Goal: Task Accomplishment & Management: Use online tool/utility

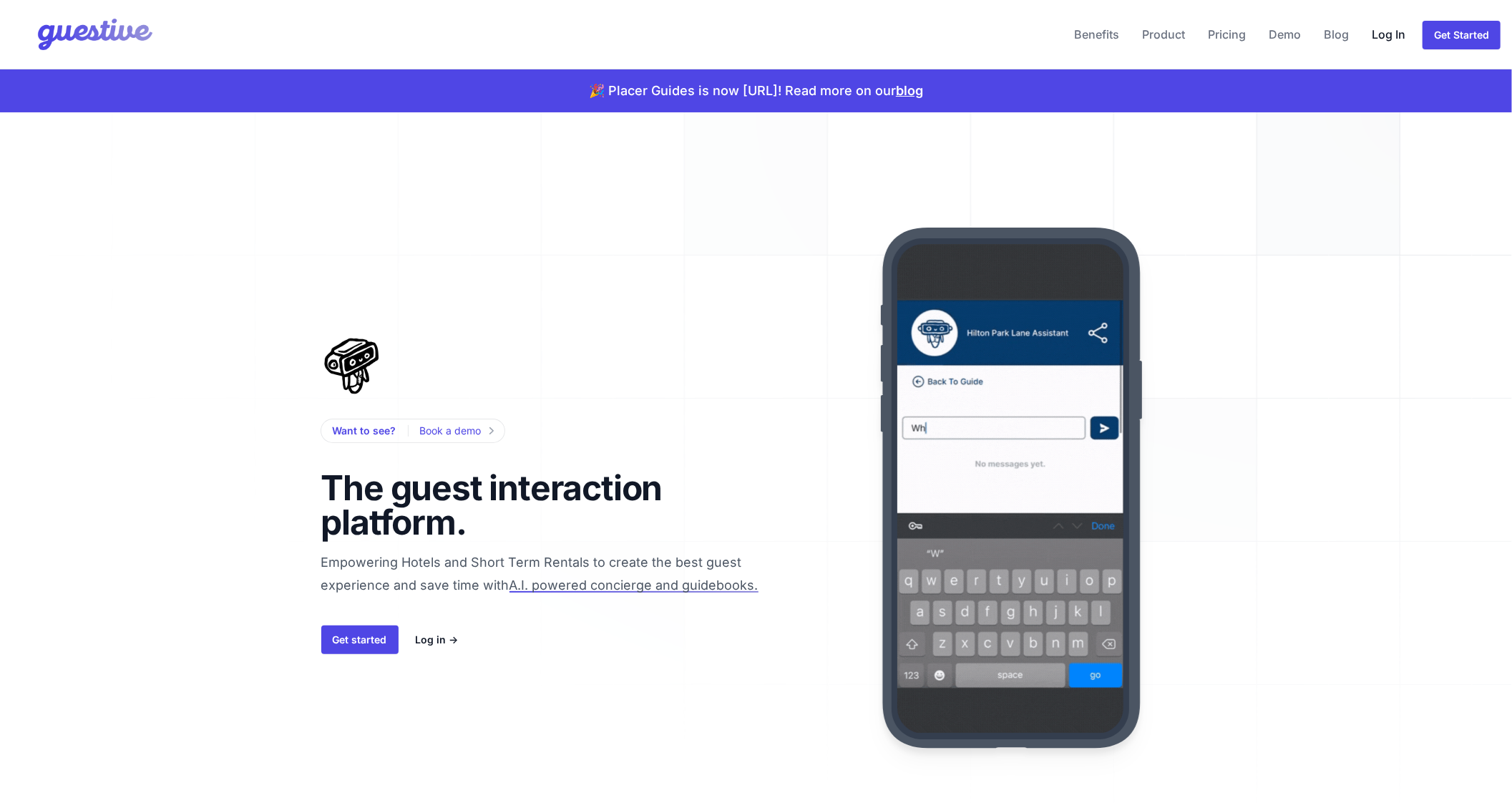
click at [1376, 37] on link "Log In" at bounding box center [1388, 34] width 45 height 34
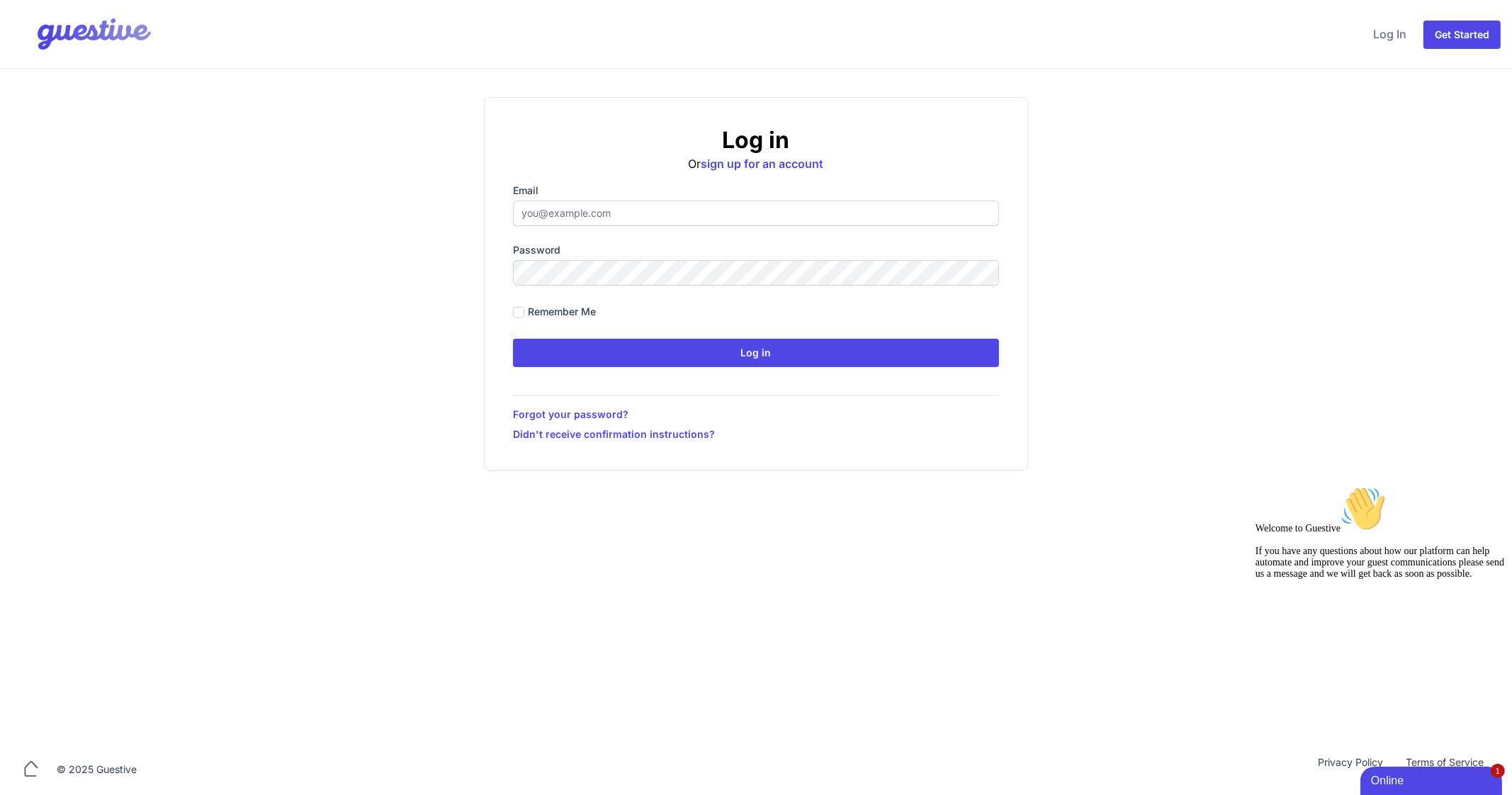
click at [579, 193] on label "Email" at bounding box center [756, 190] width 486 height 14
click at [579, 201] on input "Email" at bounding box center [756, 214] width 486 height 26
click at [580, 205] on input "Email" at bounding box center [756, 214] width 486 height 26
type input "[EMAIL_ADDRESS][DOMAIN_NAME]"
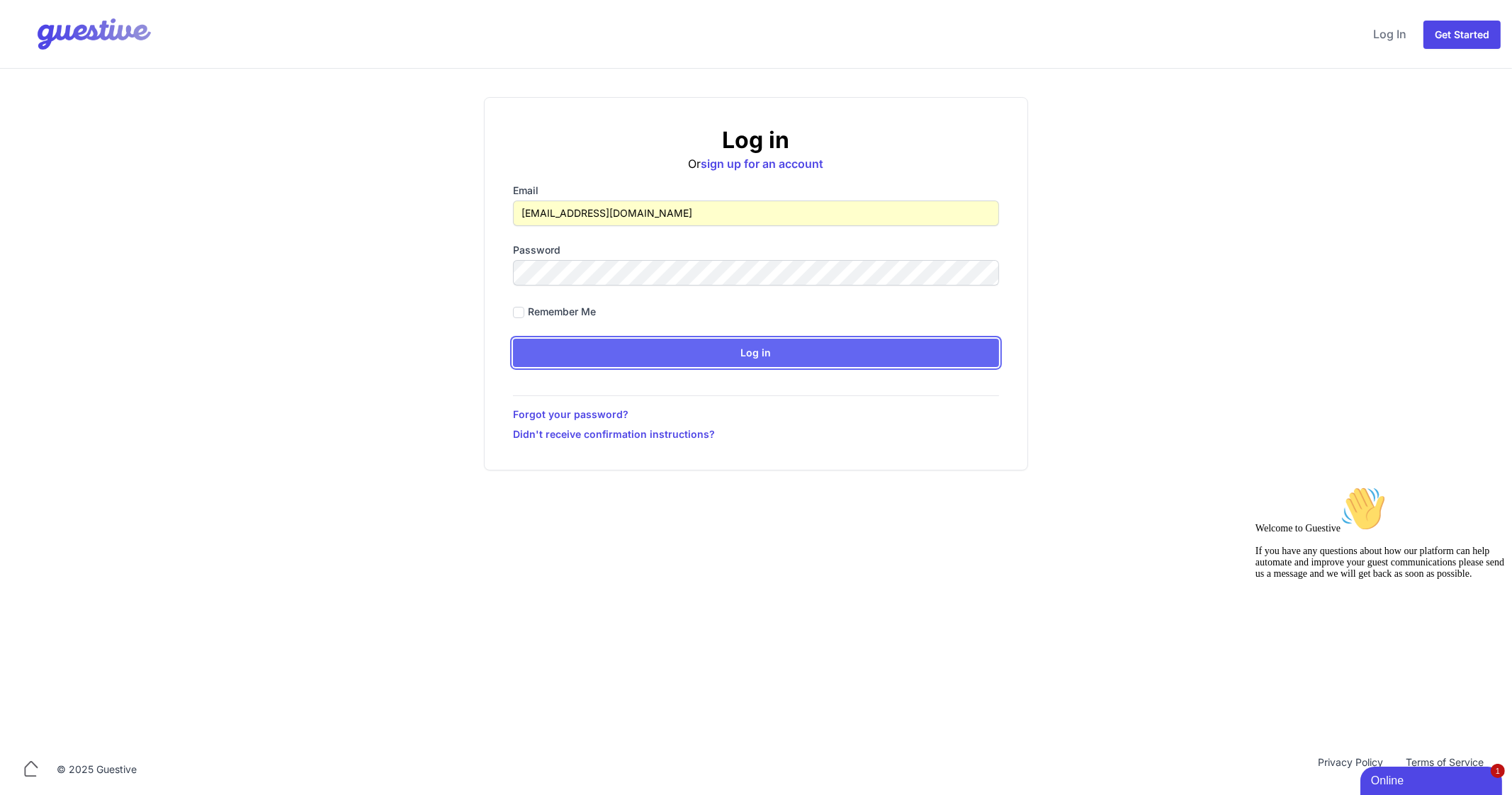
click at [774, 356] on input "Log in" at bounding box center [756, 353] width 486 height 29
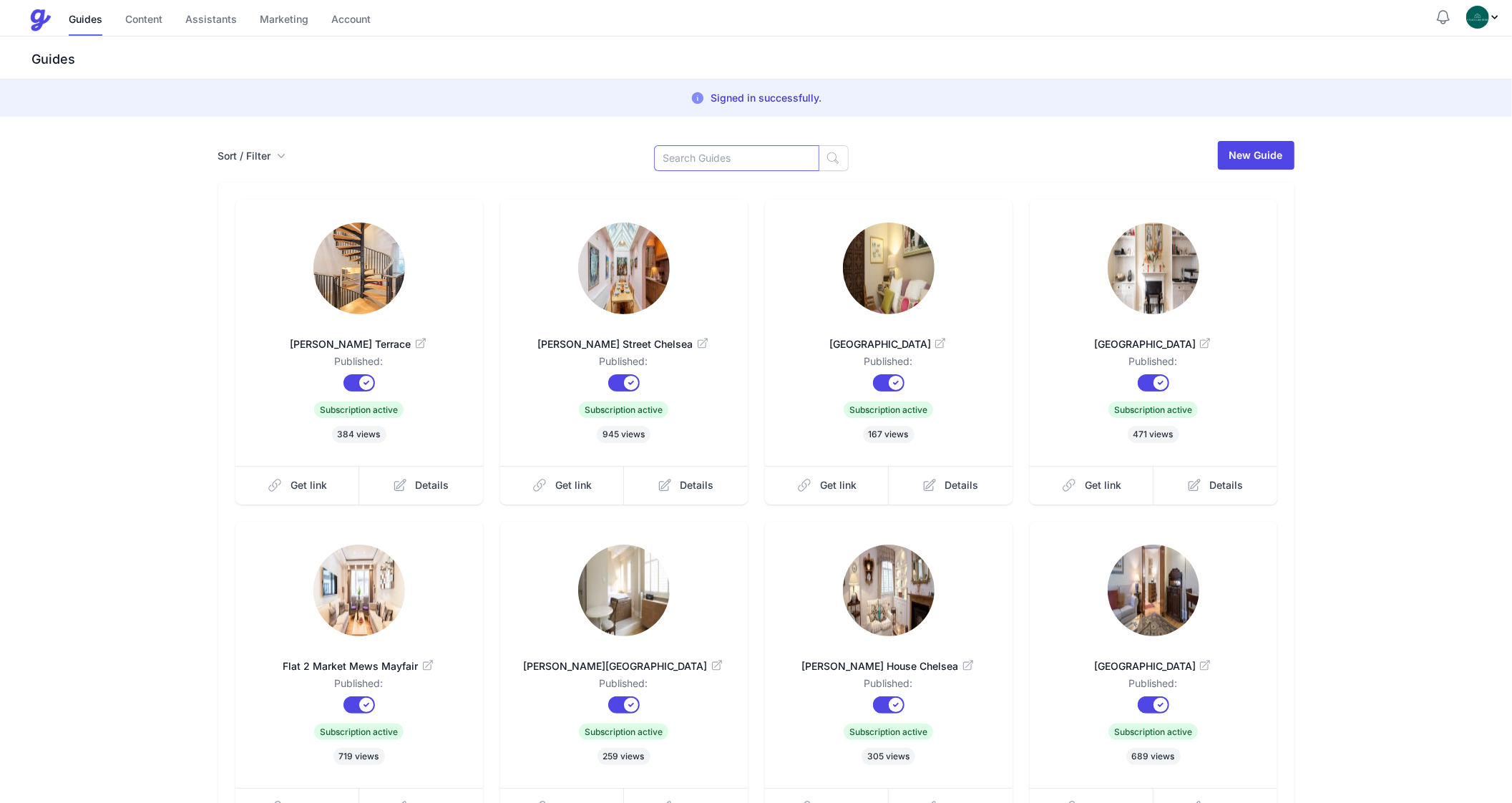
click at [683, 155] on input at bounding box center [737, 159] width 165 height 26
type input "Sloane"
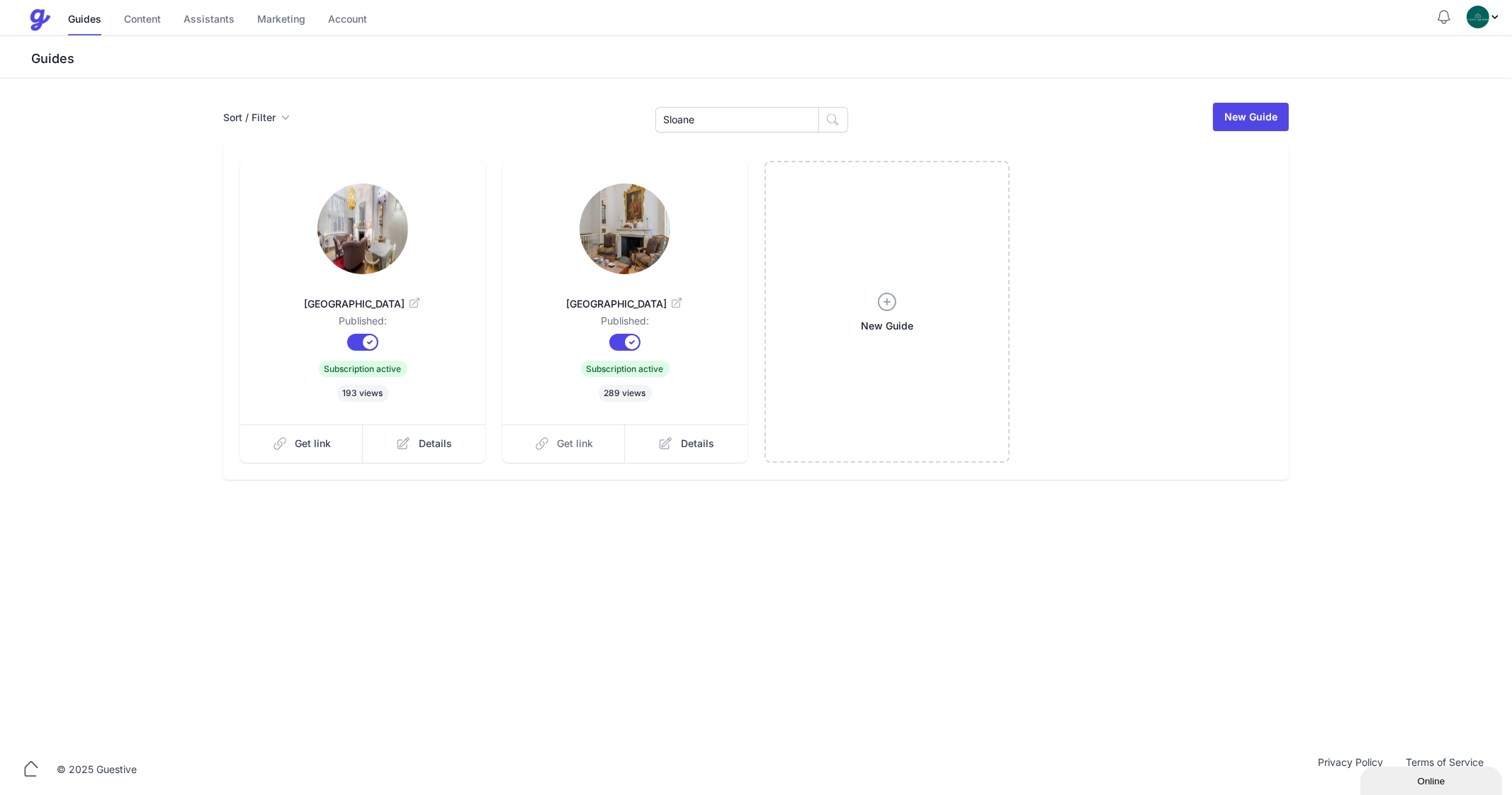
click at [586, 448] on span "Get link" at bounding box center [576, 443] width 36 height 14
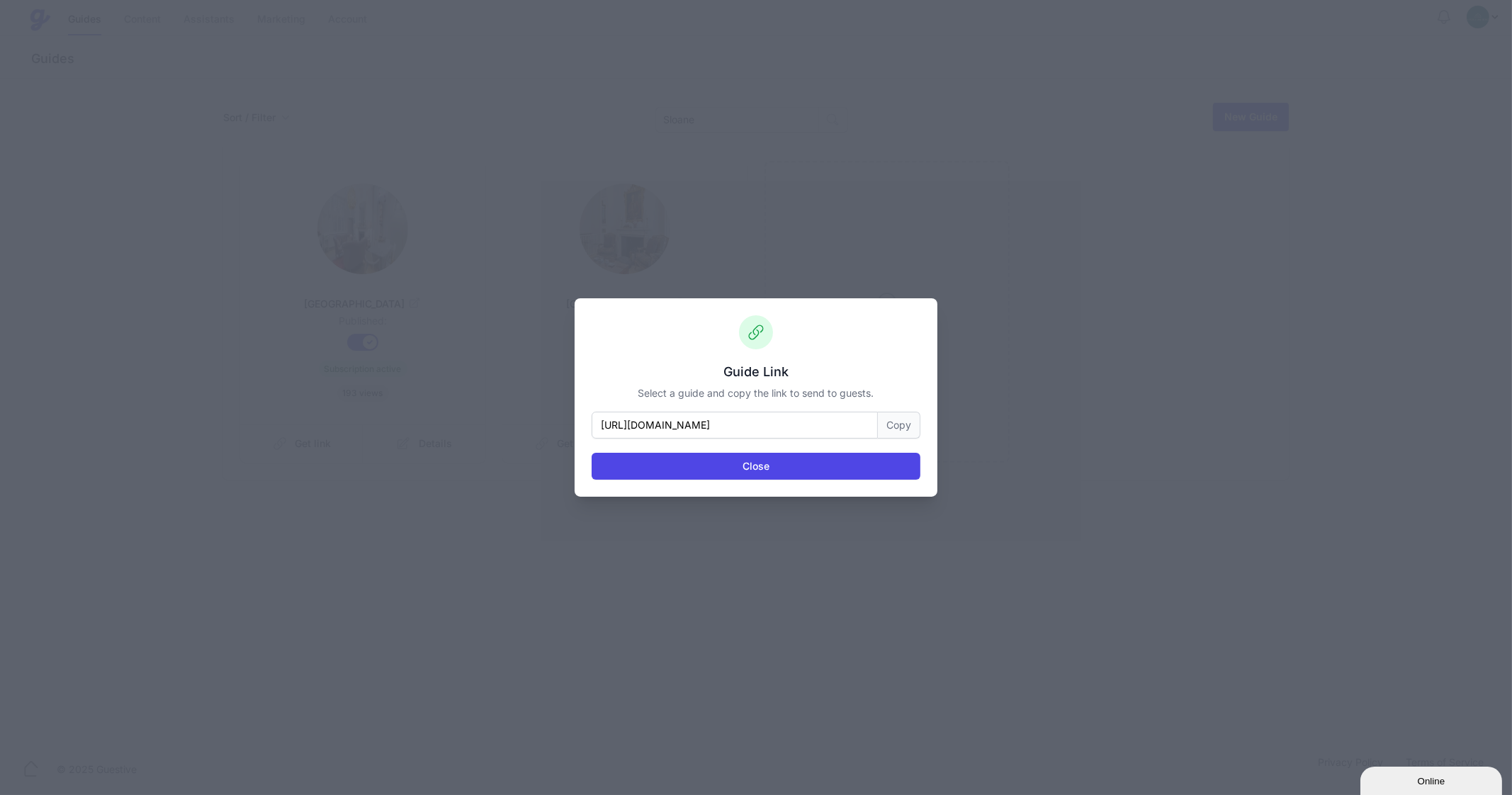
click at [888, 435] on button "Copy" at bounding box center [899, 425] width 42 height 27
click at [814, 476] on button "Close" at bounding box center [756, 467] width 328 height 27
